Goal: Transaction & Acquisition: Download file/media

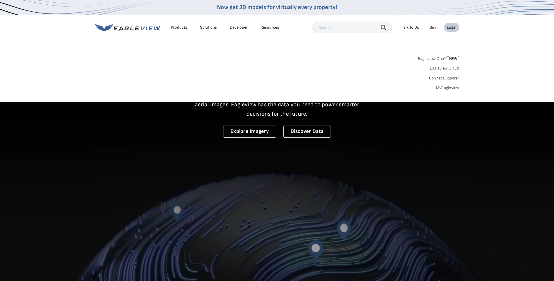
click at [443, 88] on link "MyEagleview" at bounding box center [447, 87] width 23 height 5
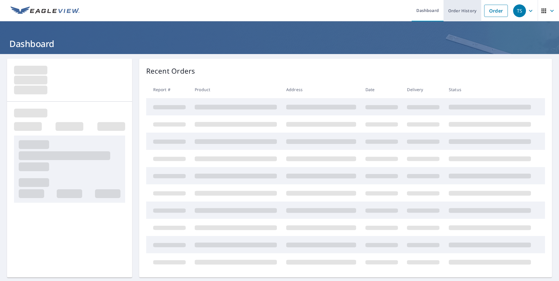
click at [459, 11] on link "Order History" at bounding box center [462, 10] width 38 height 21
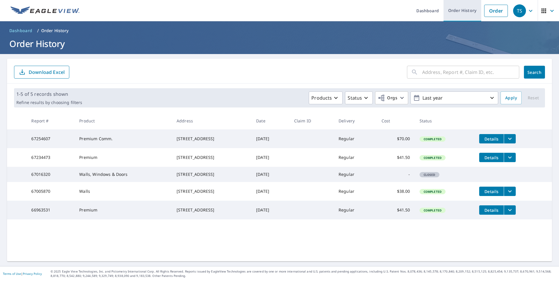
click at [464, 13] on link "Order History" at bounding box center [462, 10] width 38 height 21
click at [503, 3] on li "Order" at bounding box center [496, 10] width 30 height 21
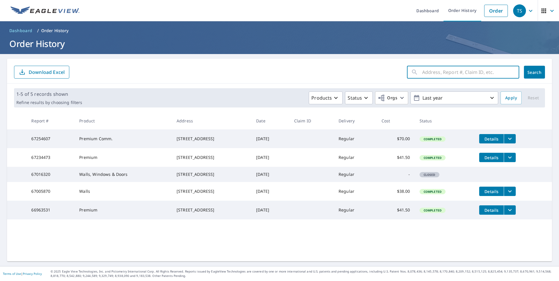
click at [443, 75] on input "text" at bounding box center [470, 72] width 97 height 16
type input "2202"
click button "Search" at bounding box center [534, 72] width 21 height 13
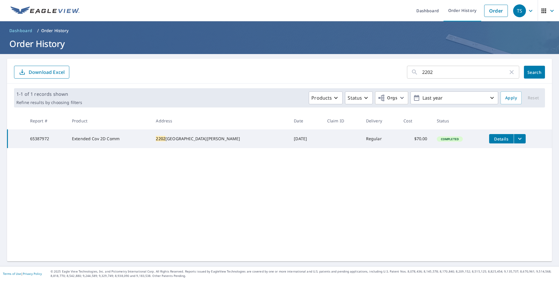
click at [516, 138] on icon "filesDropdownBtn-65387972" at bounding box center [519, 138] width 7 height 7
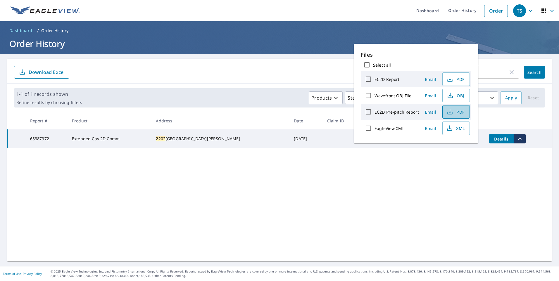
click at [453, 112] on span "PDF" at bounding box center [455, 111] width 19 height 7
